Goal: Answer question/provide support

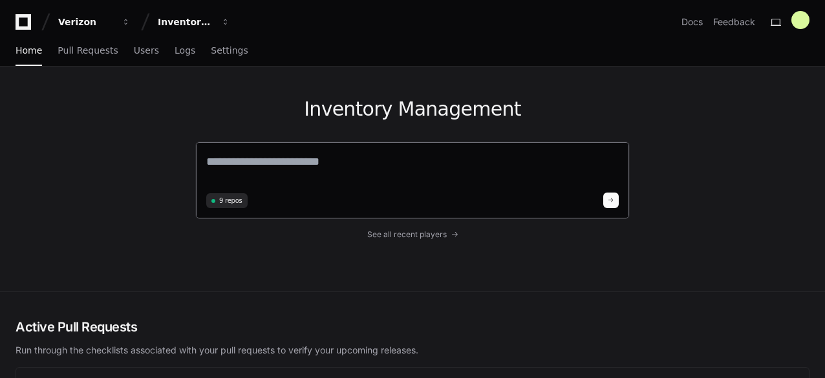
click at [304, 153] on textarea at bounding box center [412, 171] width 412 height 36
paste textarea "**********"
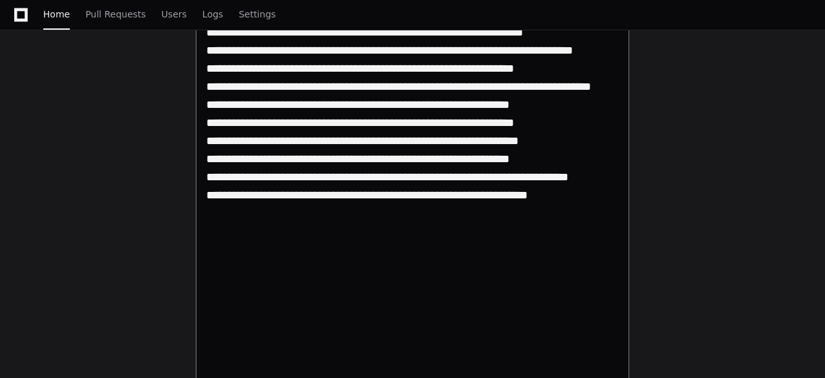
scroll to position [681, 0]
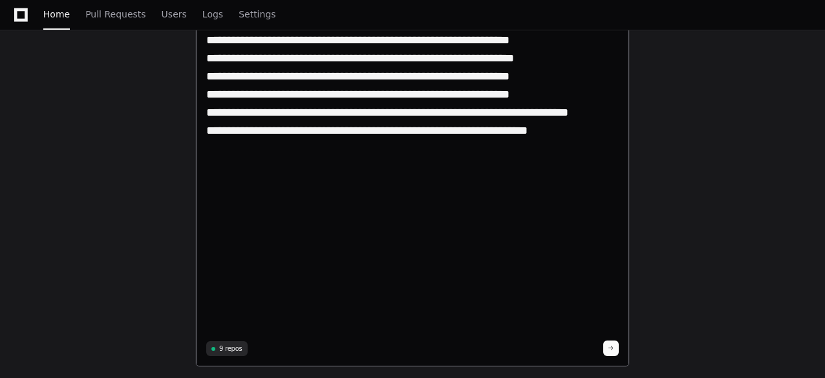
scroll to position [732, 0]
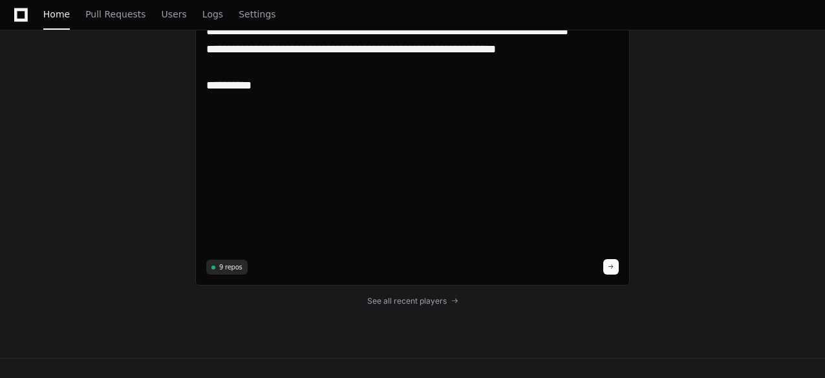
scroll to position [857, 0]
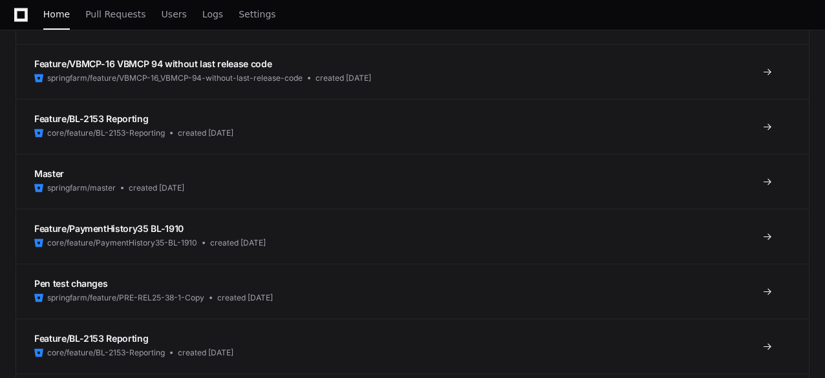
paste textarea "**********"
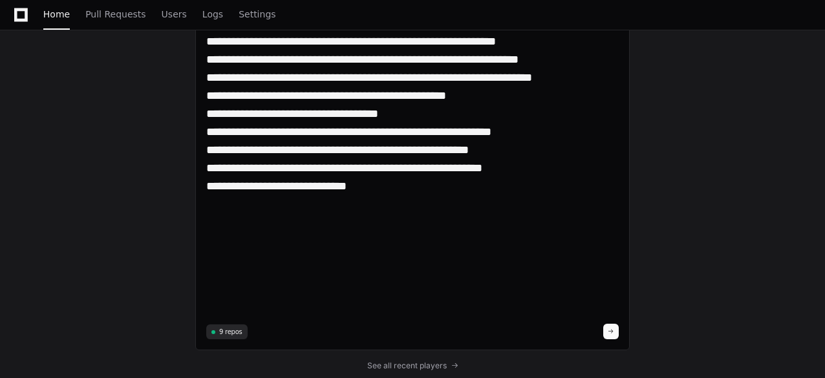
scroll to position [1059, 0]
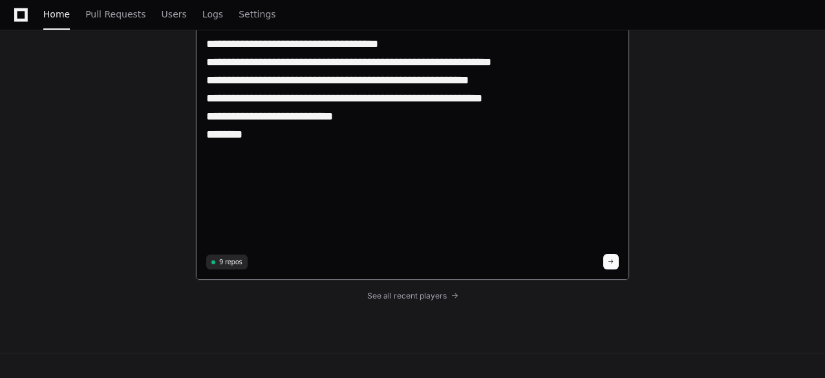
scroll to position [1211, 0]
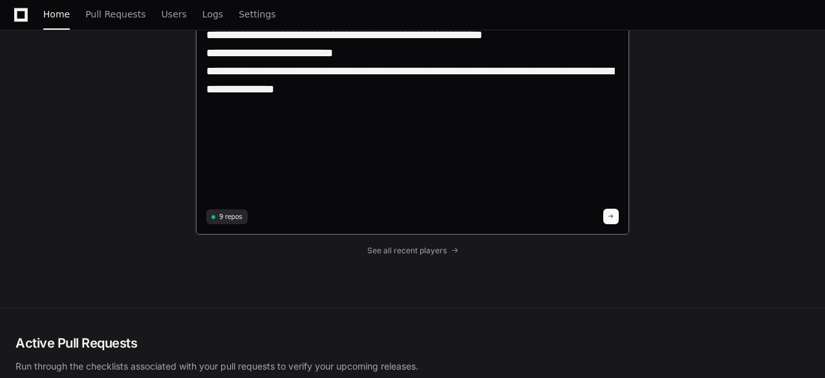
scroll to position [1196, 0]
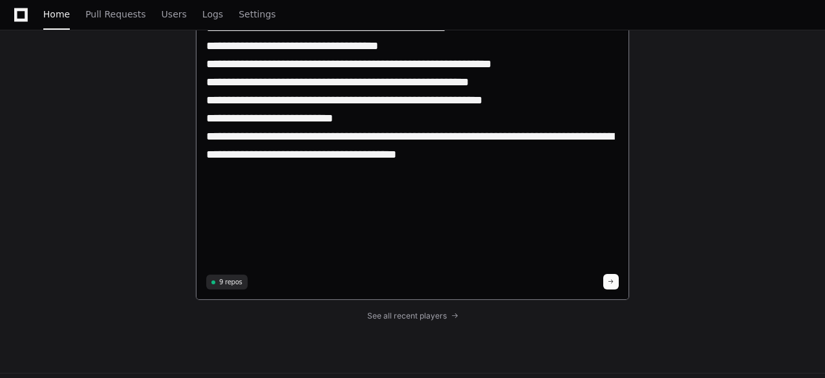
scroll to position [1152, 0]
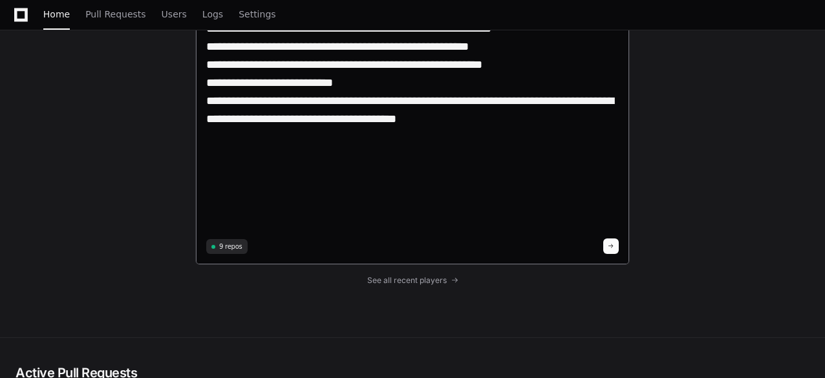
scroll to position [1207, 0]
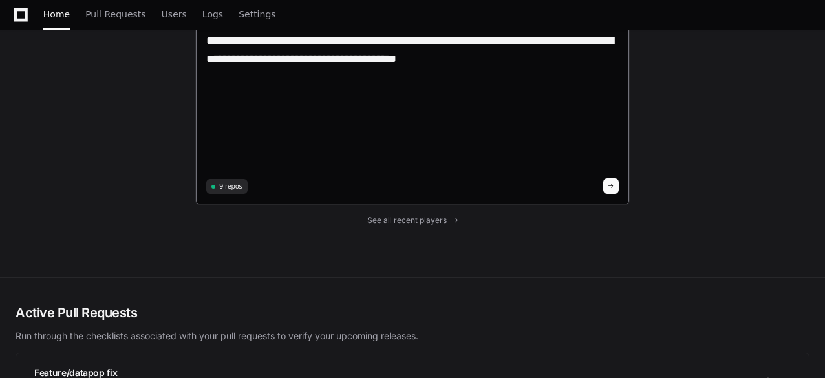
type textarea "**********"
click at [608, 188] on button at bounding box center [611, 186] width 16 height 16
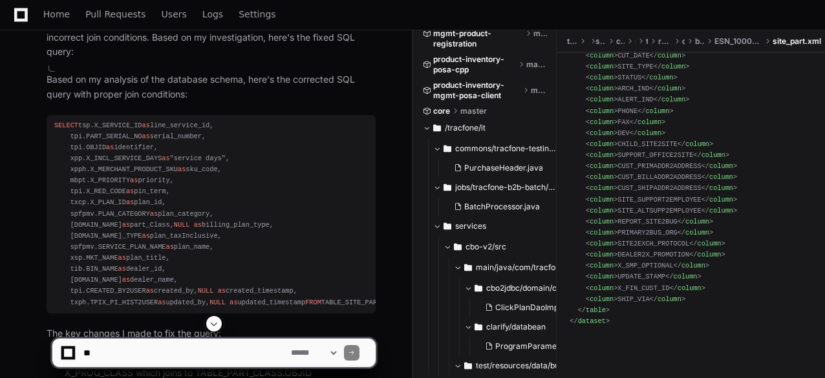
scroll to position [1848, 0]
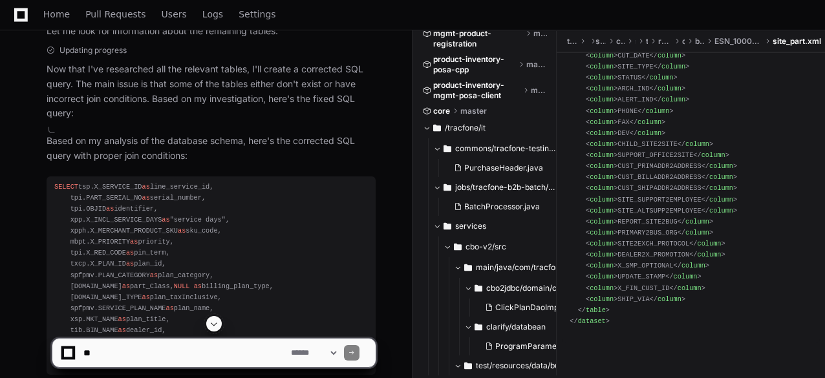
click at [53, 182] on pre "SELECT tsp.X_SERVICE_ID as line_service_id, tpi.PART_SERIAL_NO as serial_number…" at bounding box center [211, 275] width 329 height 198
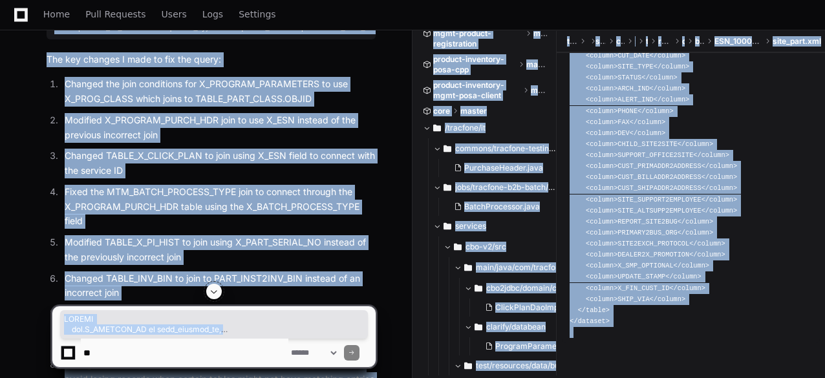
scroll to position [2233, 0]
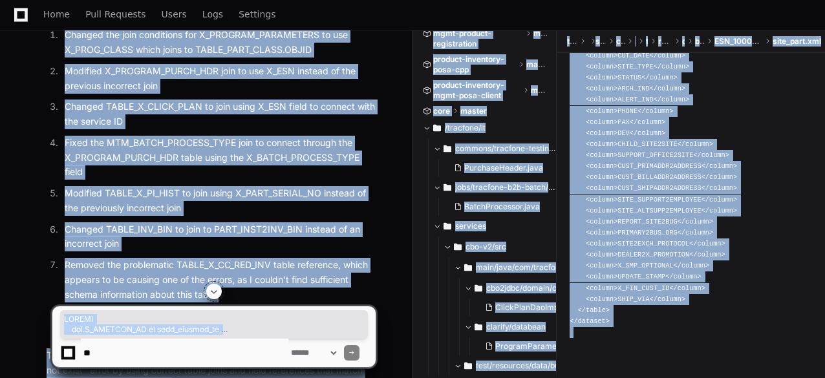
drag, startPoint x: 53, startPoint y: 182, endPoint x: 203, endPoint y: 344, distance: 220.9
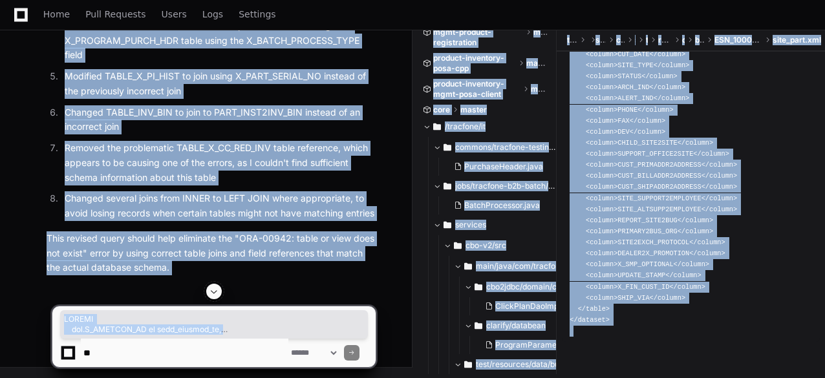
scroll to position [2739, 0]
click at [262, 199] on p "Changed several joins from INNER to LEFT JOIN where appropriate, to avoid losin…" at bounding box center [220, 206] width 311 height 30
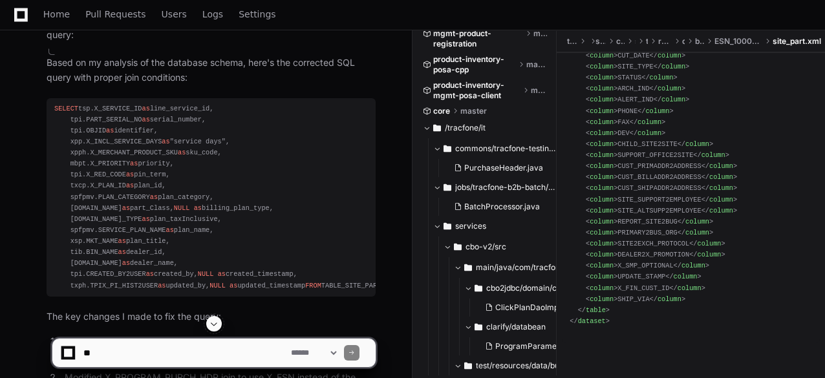
scroll to position [1864, 0]
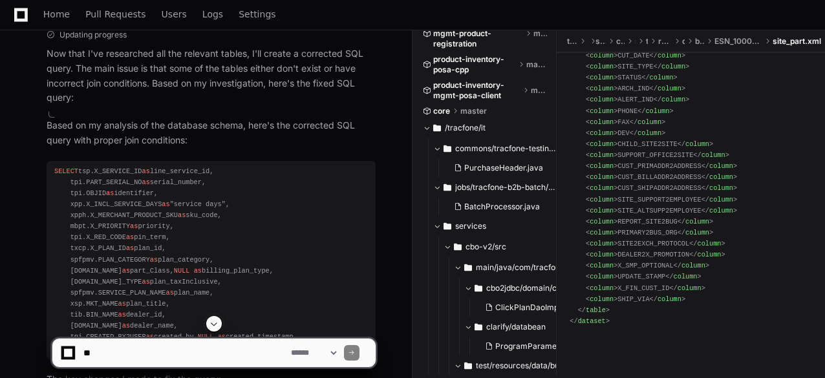
click at [56, 167] on span "SELECT" at bounding box center [66, 171] width 24 height 8
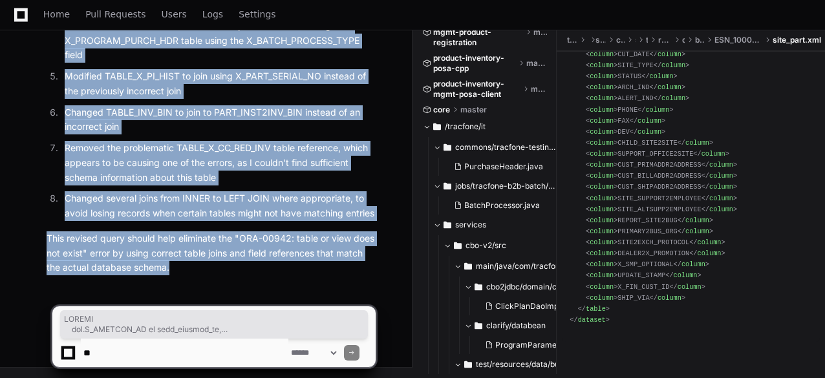
scroll to position [2739, 0]
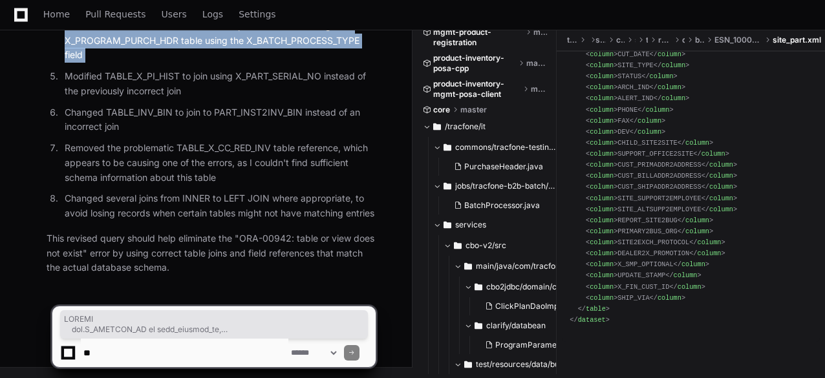
drag, startPoint x: 56, startPoint y: 167, endPoint x: 270, endPoint y: 47, distance: 244.9
copy article "SELECT tsp.X_SERVICE_ID as line_service_id, tpi.PART_SERIAL_NO as serial_number…"
